Goal: Task Accomplishment & Management: Manage account settings

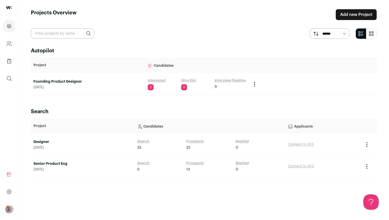
click at [71, 82] on link "Founding Product Designer" at bounding box center [87, 81] width 109 height 5
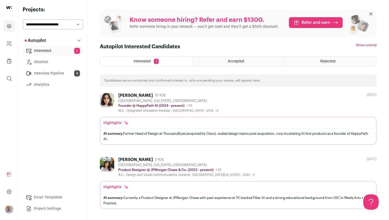
click at [55, 75] on link "Interview Pipeline 9" at bounding box center [53, 73] width 60 height 10
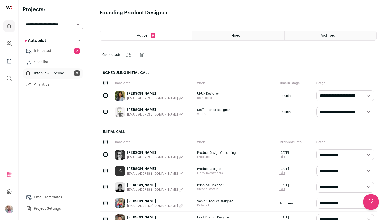
click at [44, 51] on link "Interested 2" at bounding box center [53, 51] width 60 height 10
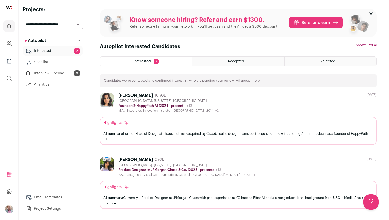
click at [48, 201] on link "Email Templates" at bounding box center [53, 197] width 60 height 10
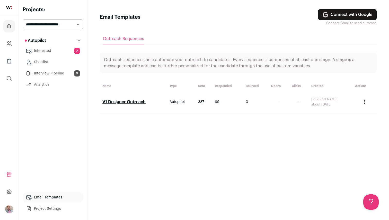
click at [134, 103] on link "V1 Designer Outreach" at bounding box center [123, 102] width 43 height 4
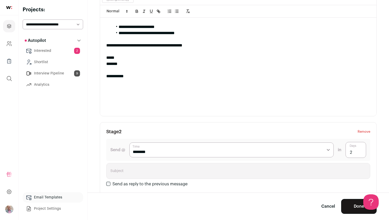
scroll to position [106, 0]
